Goal: Obtain resource: Download file/media

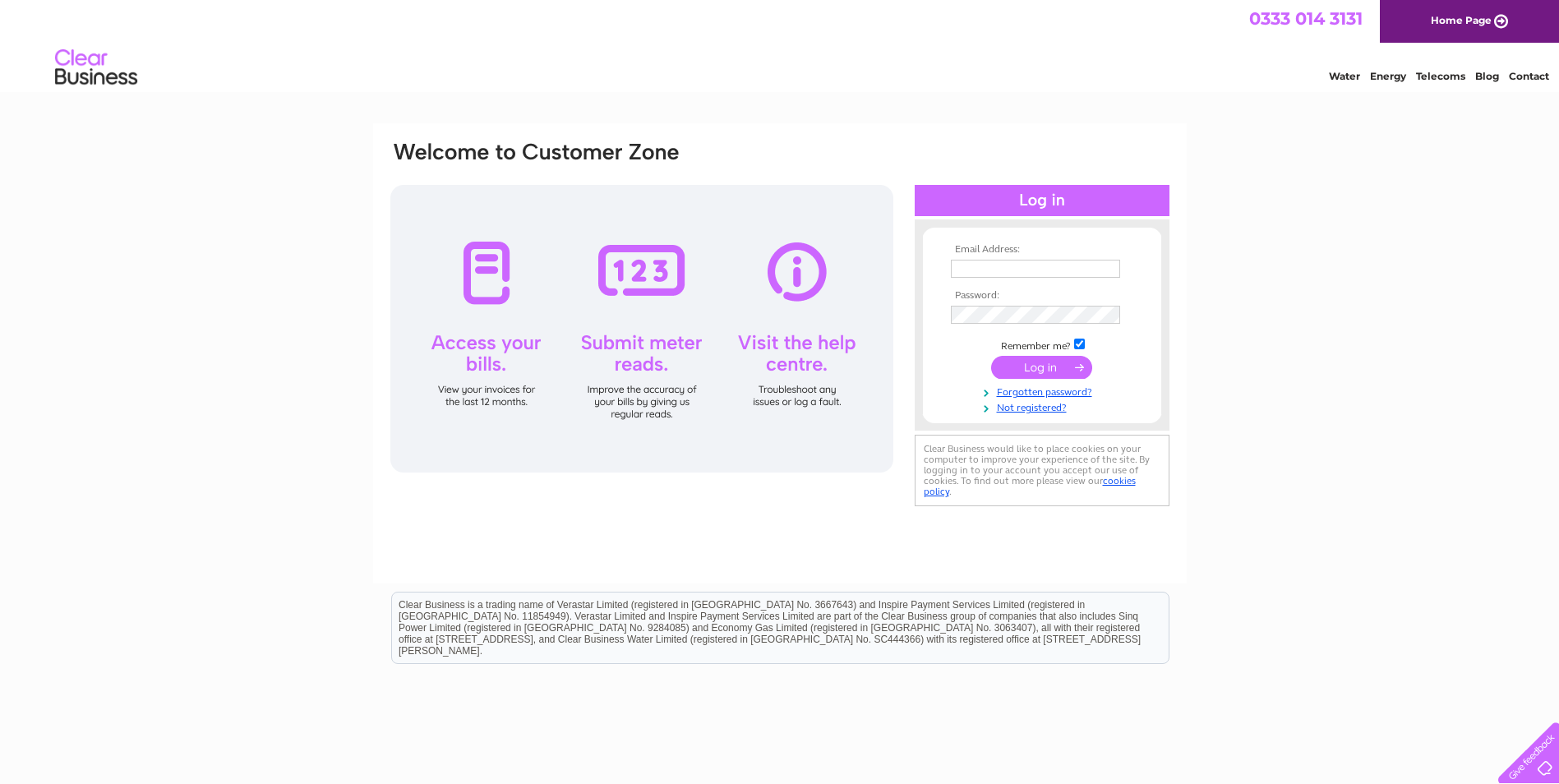
type input "accounts@knoxbrothers.co.uk"
click at [1029, 366] on input "submit" at bounding box center [1042, 367] width 102 height 23
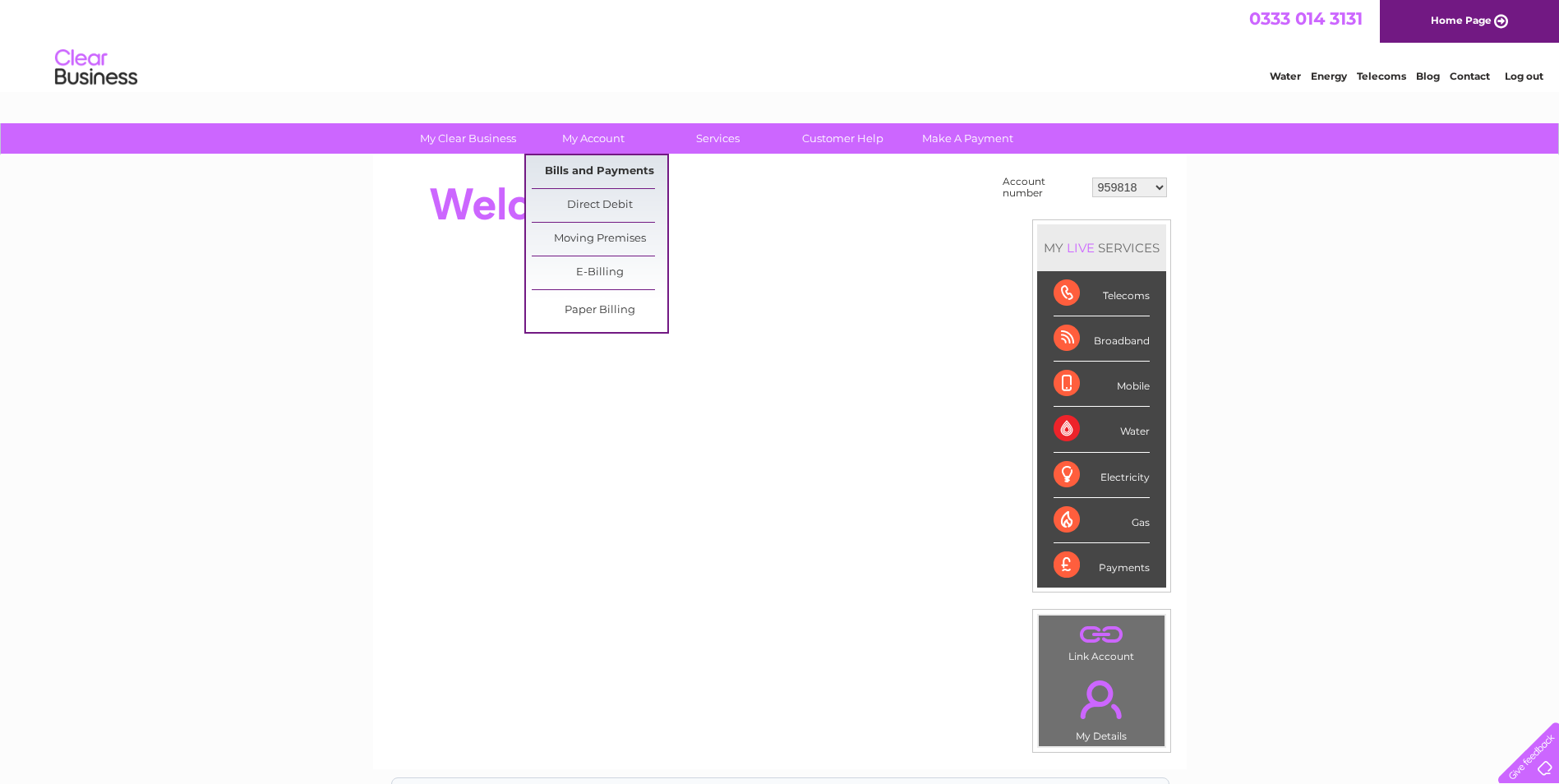
click at [609, 162] on link "Bills and Payments" at bounding box center [600, 172] width 135 height 33
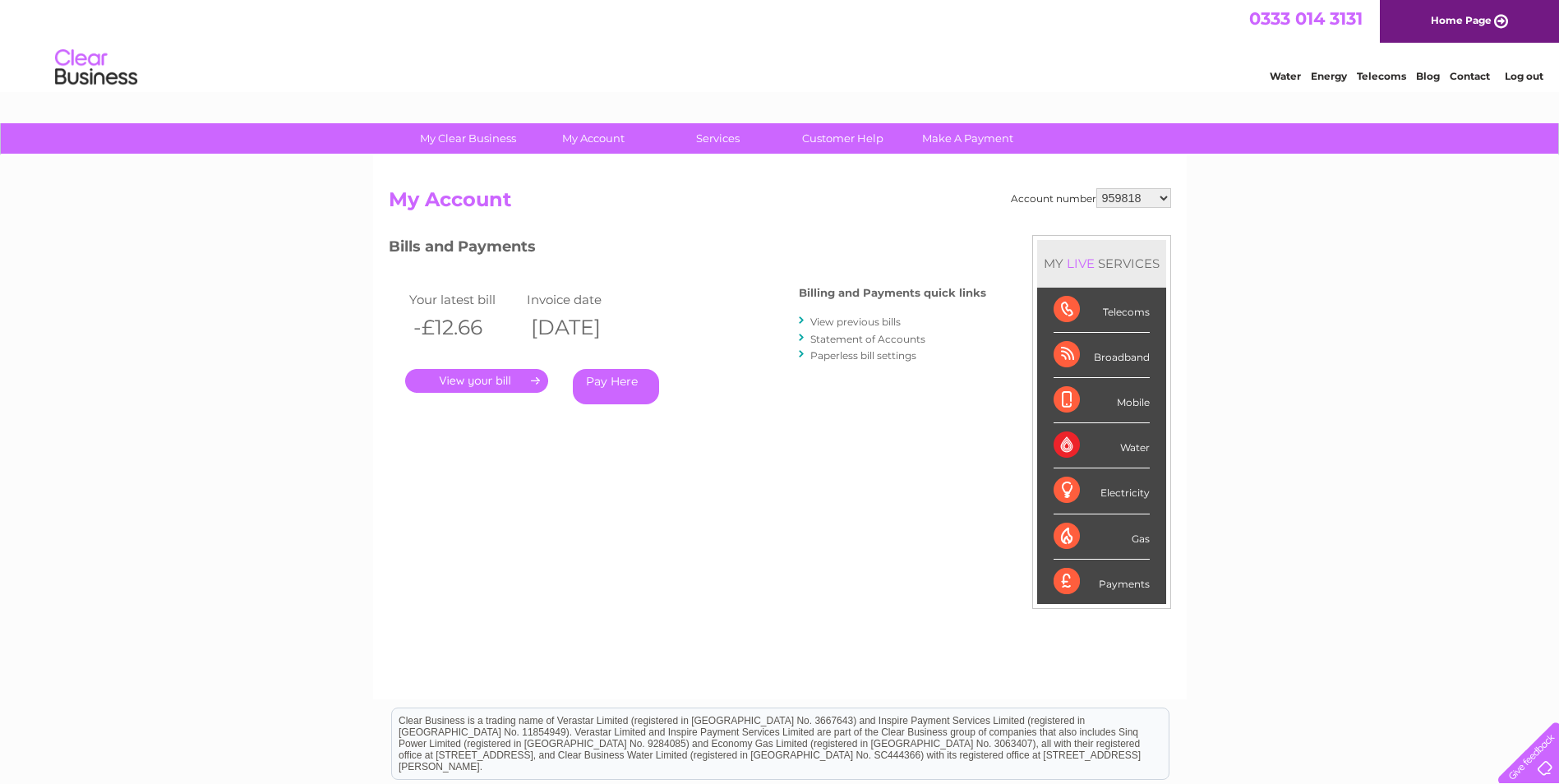
click at [508, 386] on link "." at bounding box center [476, 381] width 143 height 24
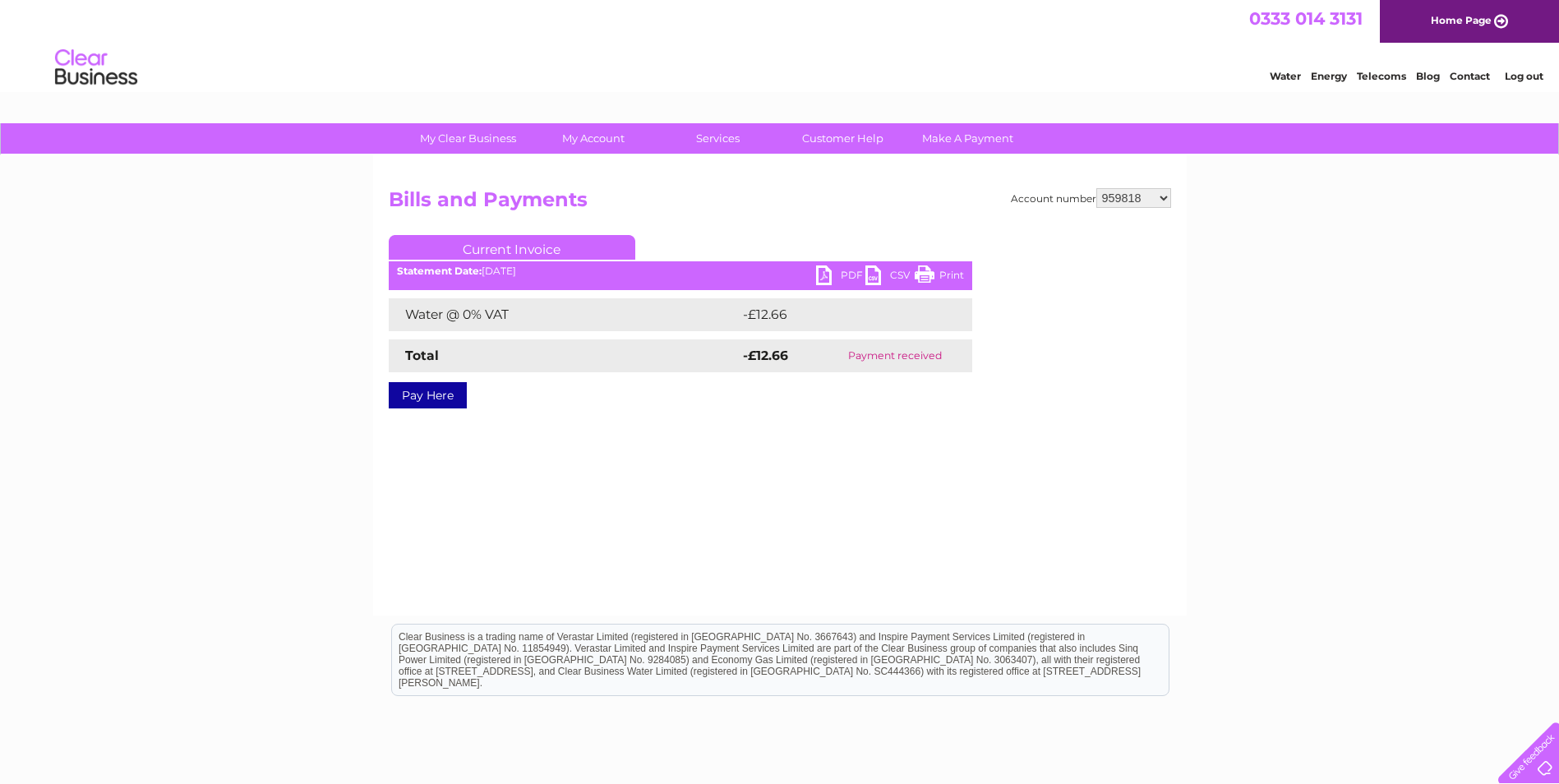
click at [1139, 200] on select "959818 959819 959820 1086865 30291194" at bounding box center [1134, 198] width 74 height 19
select select "959819"
click at [1097, 189] on select "959818 959819 959820 1086865 30291194" at bounding box center [1134, 198] width 74 height 19
click at [1150, 206] on select "959818 959819 959820 1086865 30291194" at bounding box center [1134, 198] width 74 height 19
select select "959820"
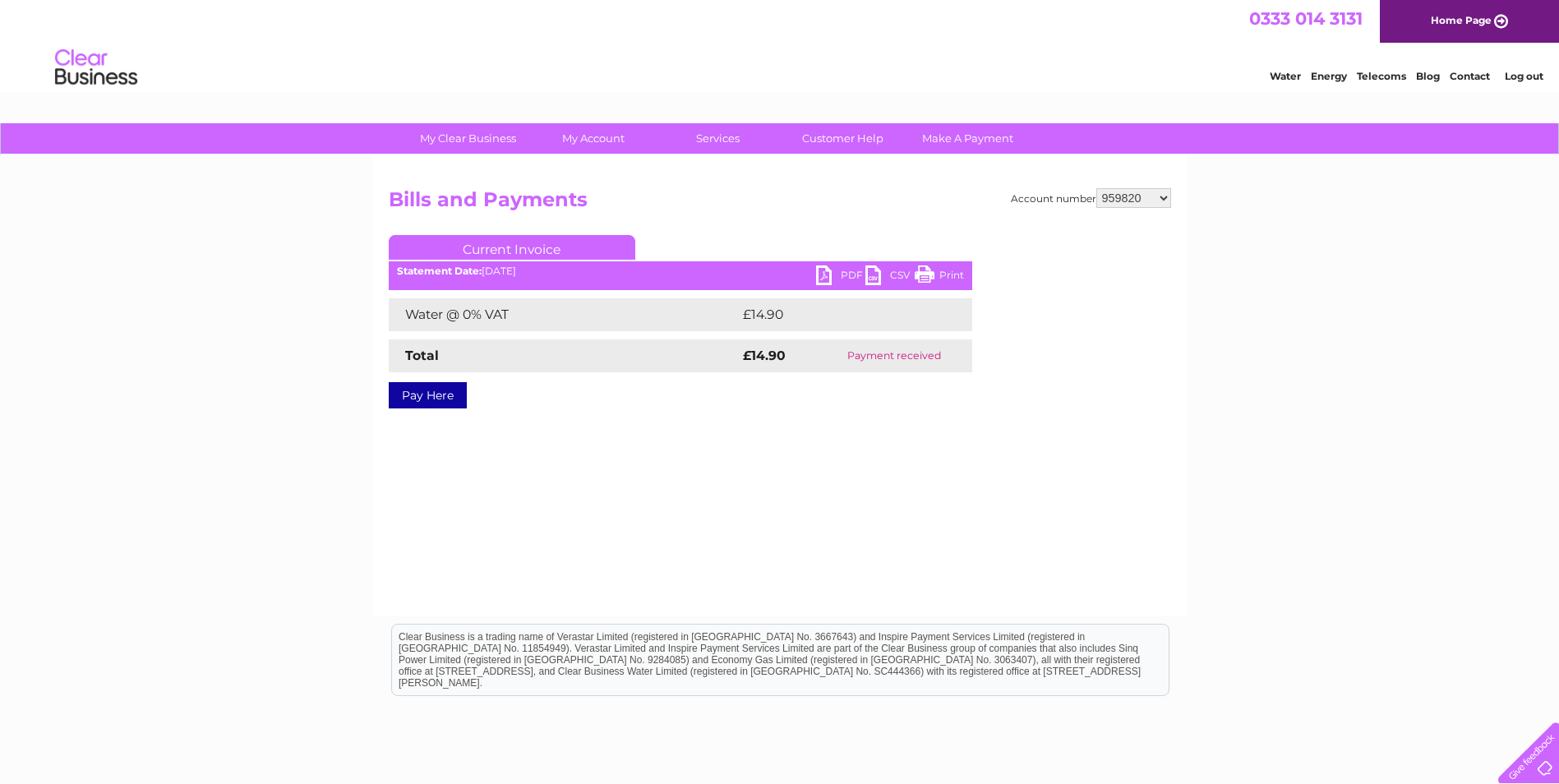
click at [1097, 189] on select "959818 959819 959820 1086865 30291194" at bounding box center [1134, 198] width 74 height 19
click at [854, 271] on link "PDF" at bounding box center [841, 277] width 49 height 24
click at [1127, 198] on select "959818 959819 959820 1086865 30291194" at bounding box center [1134, 198] width 74 height 19
select select "1086865"
click at [1097, 189] on select "959818 959819 959820 1086865 30291194" at bounding box center [1134, 198] width 74 height 19
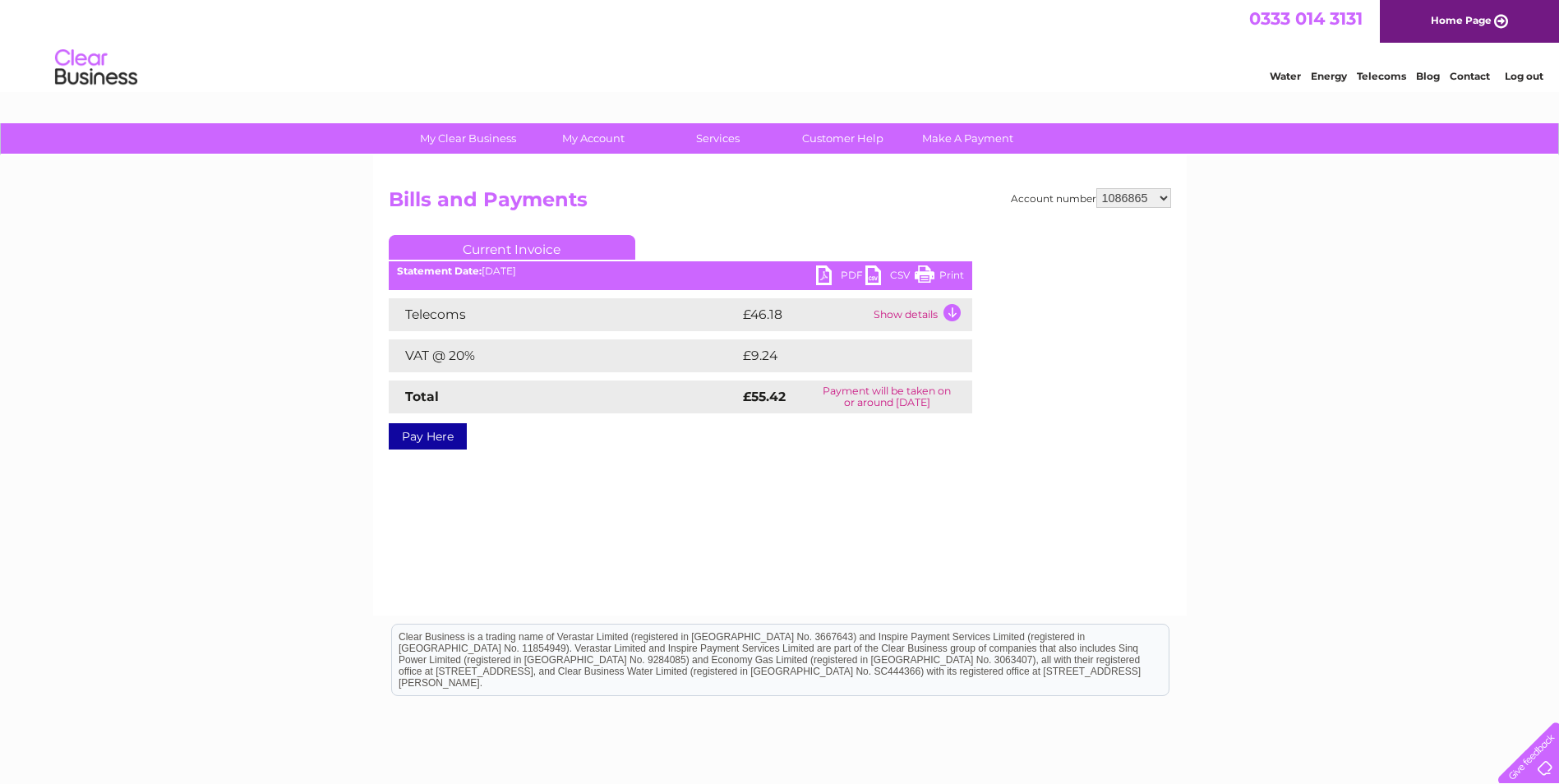
click at [843, 274] on link "PDF" at bounding box center [841, 277] width 49 height 24
click at [1156, 192] on select "959818 959819 959820 1086865 30291194" at bounding box center [1134, 198] width 74 height 19
select select "30291194"
click at [1097, 189] on select "959818 959819 959820 1086865 30291194" at bounding box center [1134, 198] width 74 height 19
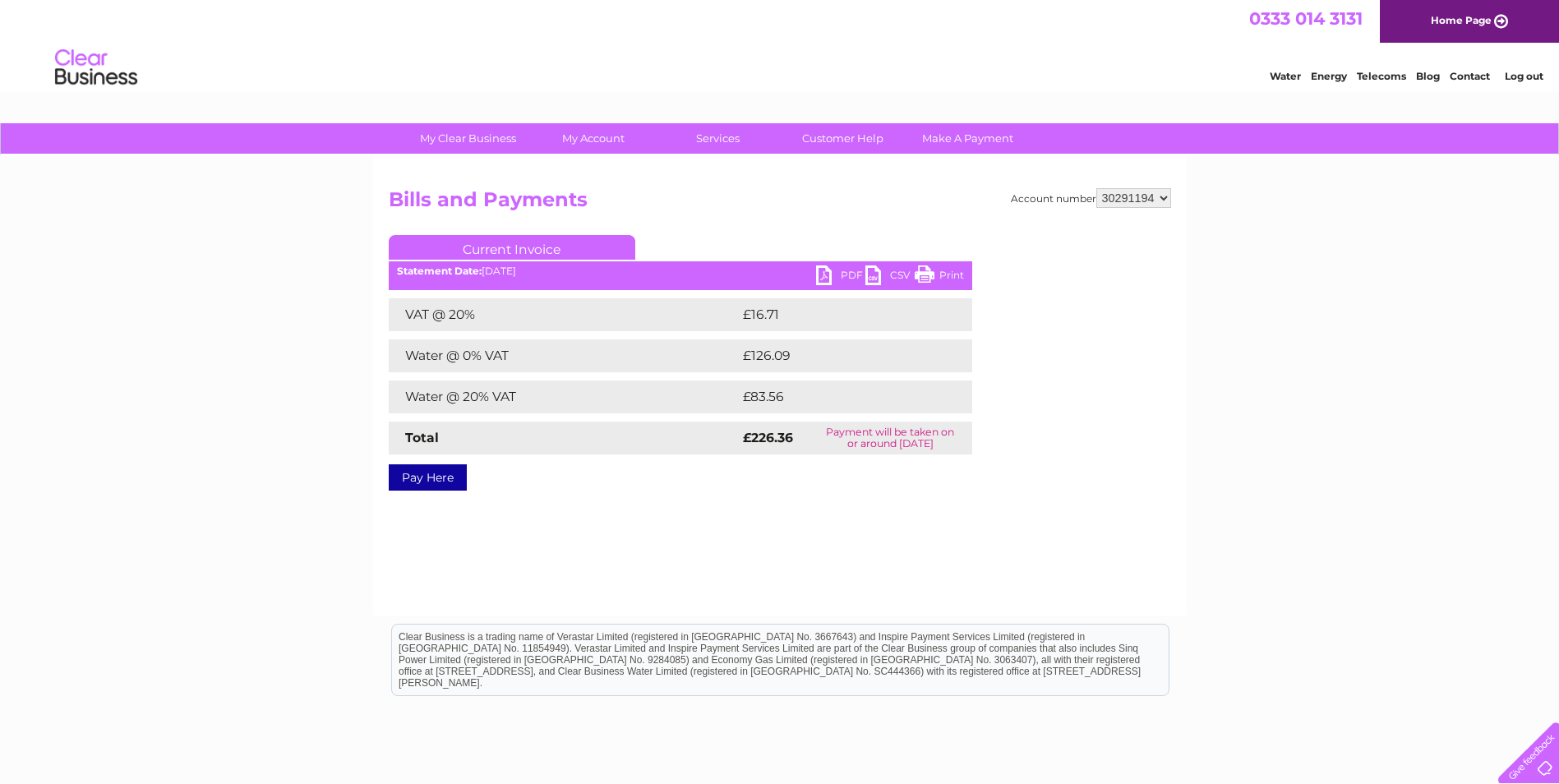
click at [849, 269] on link "PDF" at bounding box center [841, 277] width 49 height 24
